Goal: Transaction & Acquisition: Purchase product/service

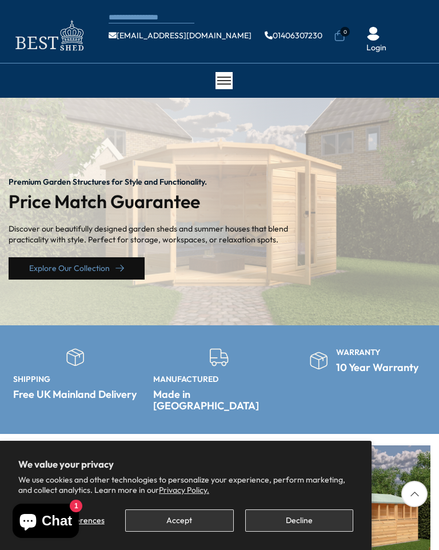
click at [118, 269] on icon "1 / 2" at bounding box center [119, 268] width 9 height 9
click at [122, 267] on icon "1 / 2" at bounding box center [119, 268] width 9 height 7
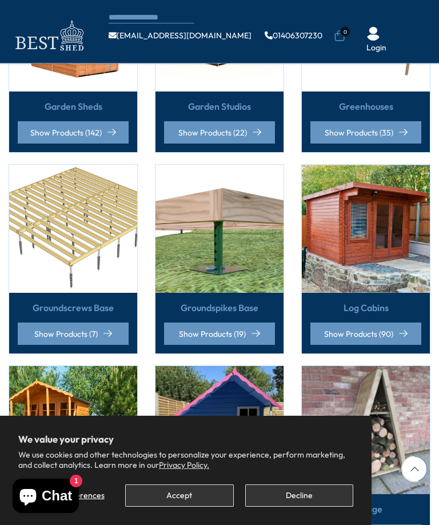
scroll to position [507, 0]
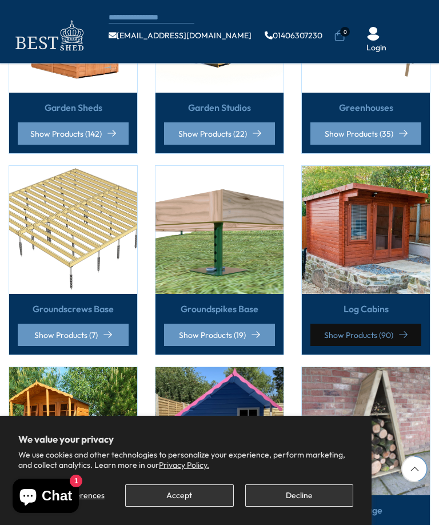
click at [385, 323] on link "Show Products (90)" at bounding box center [365, 334] width 111 height 22
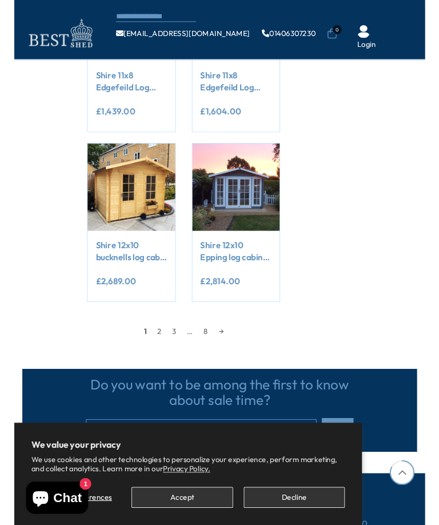
scroll to position [957, 0]
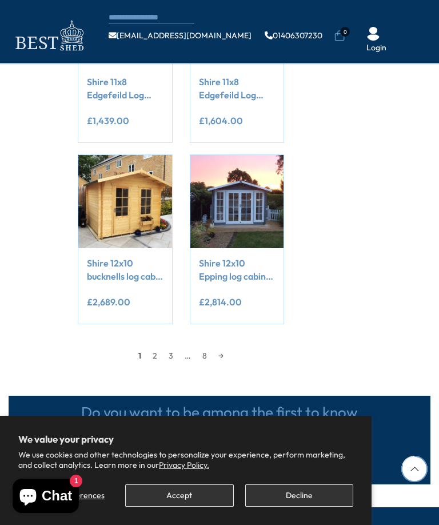
click at [153, 351] on link "2" at bounding box center [155, 355] width 16 height 17
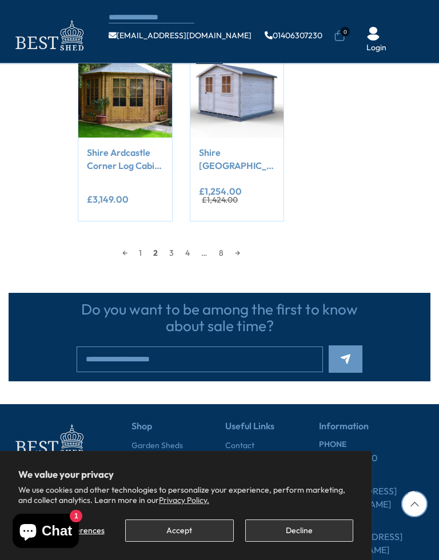
scroll to position [1068, 0]
